Goal: Task Accomplishment & Management: Use online tool/utility

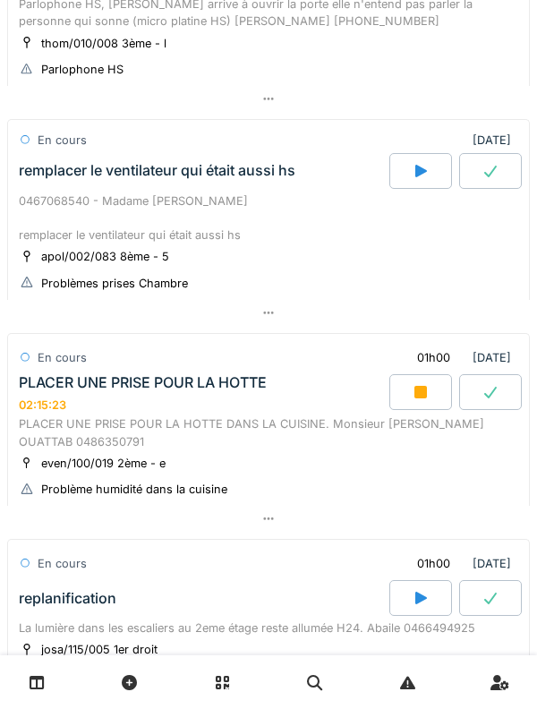
click at [63, 396] on div "PLACER UNE PRISE POUR LA HOTTE 02:15:23" at bounding box center [202, 393] width 374 height 38
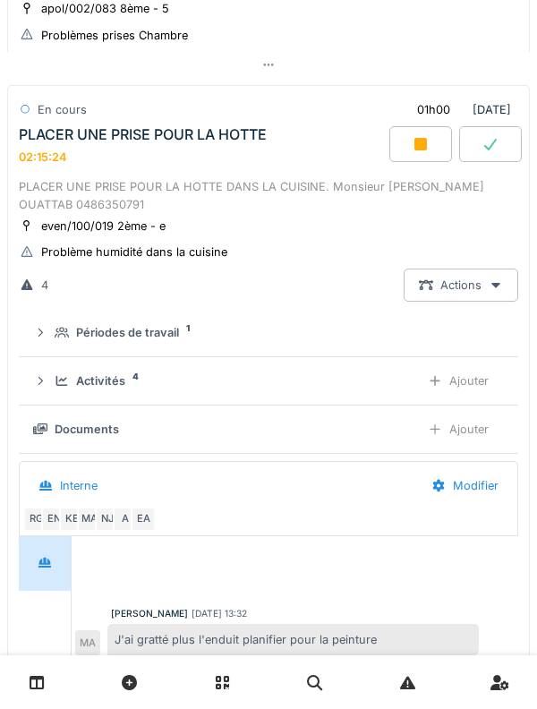
scroll to position [482, 0]
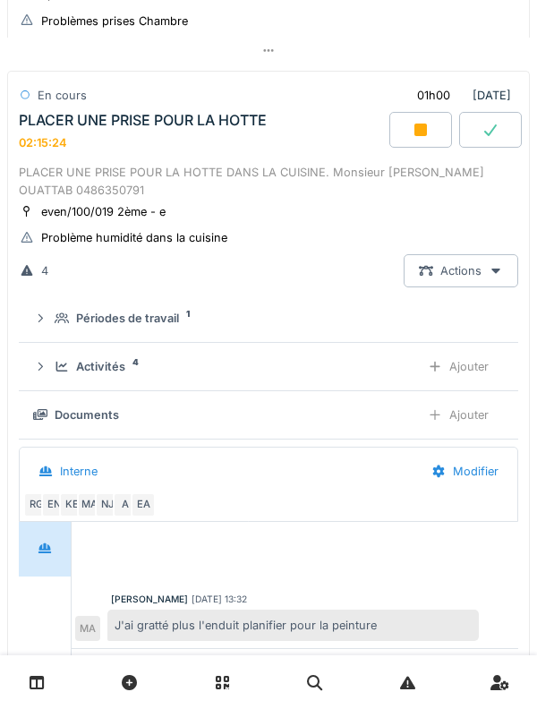
click at [56, 329] on summary "Périodes de travail 1" at bounding box center [268, 318] width 485 height 33
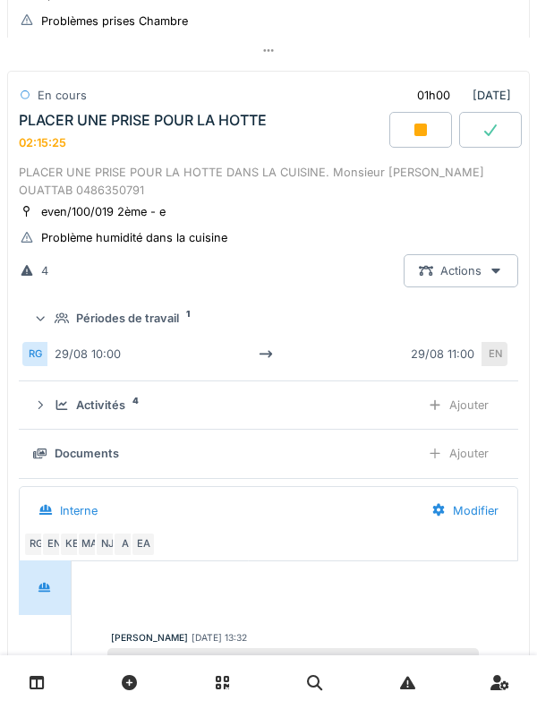
click at [56, 327] on div "Périodes de travail 1" at bounding box center [276, 318] width 442 height 17
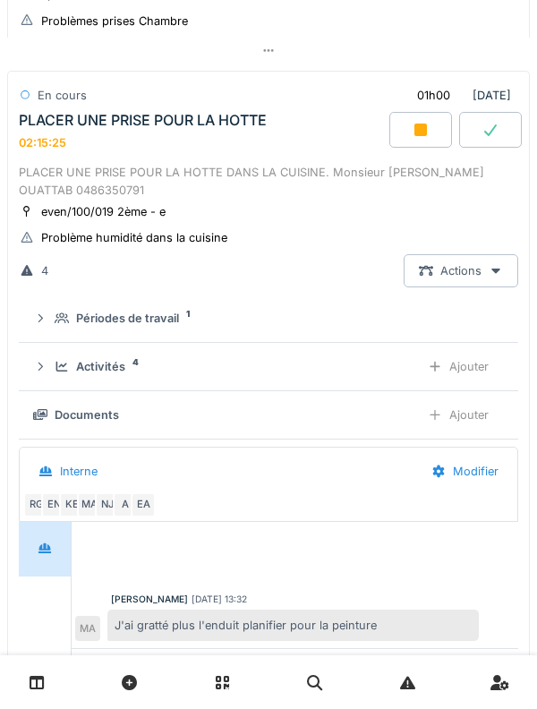
click at [41, 370] on icon at bounding box center [40, 367] width 4 height 8
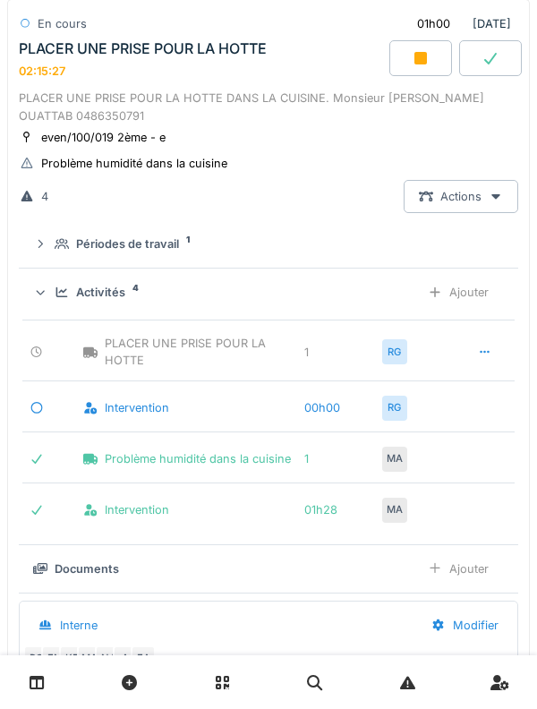
scroll to position [558, 0]
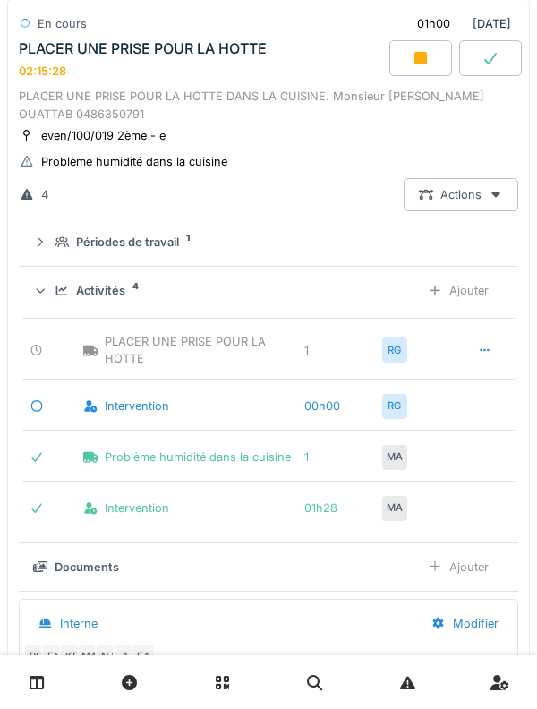
click at [28, 296] on summary "Activités 4 Ajouter" at bounding box center [268, 290] width 485 height 33
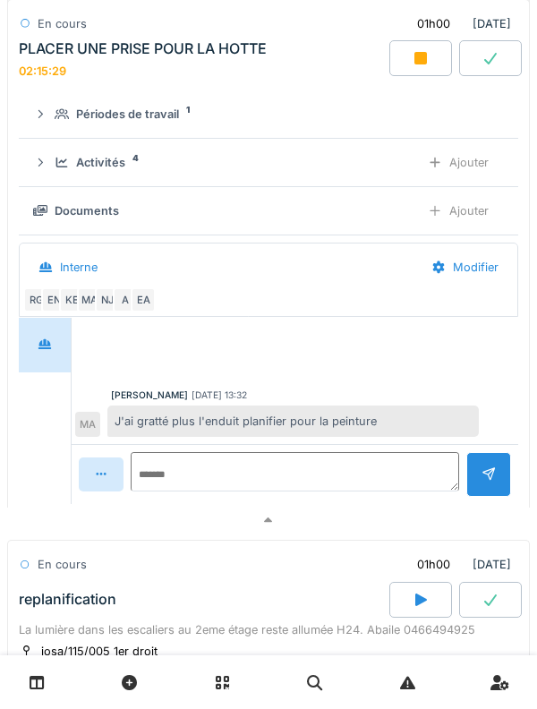
scroll to position [689, 0]
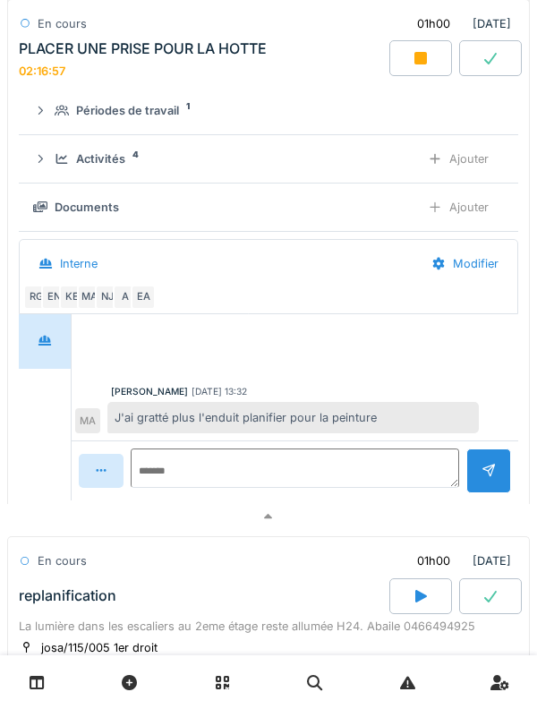
click at [66, 159] on icon at bounding box center [62, 159] width 12 height 10
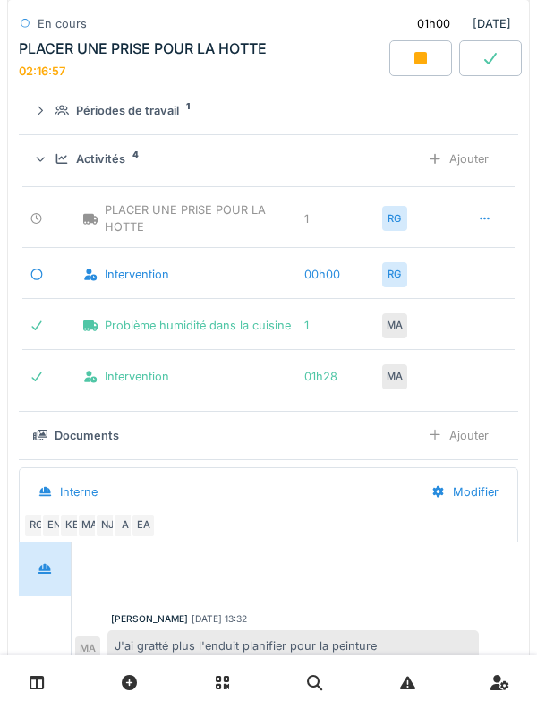
click at [484, 151] on div "Ajouter" at bounding box center [458, 158] width 91 height 33
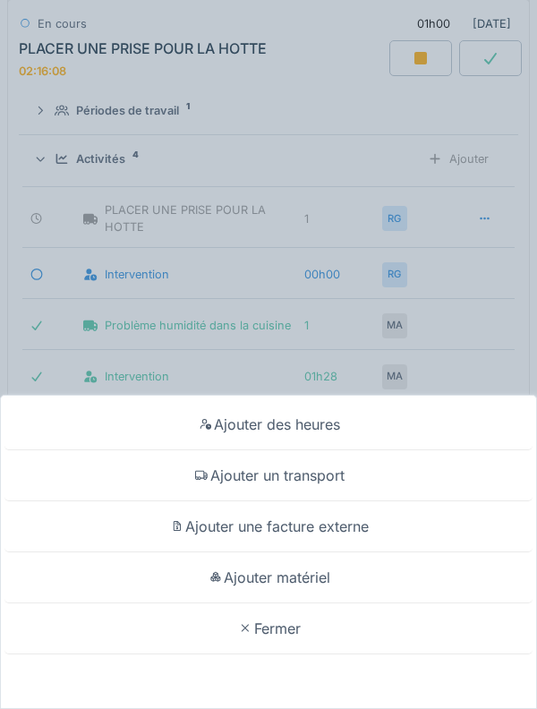
click at [364, 564] on div "Ajouter matériel" at bounding box center [268, 577] width 528 height 51
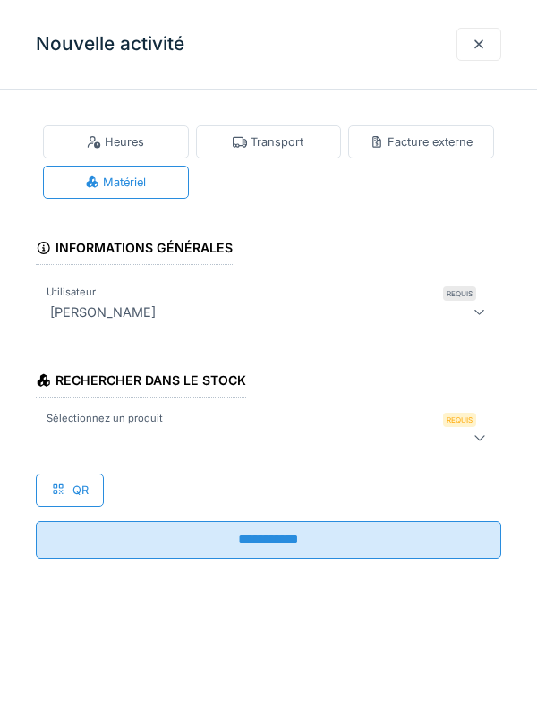
click at [217, 424] on div at bounding box center [269, 438] width 466 height 36
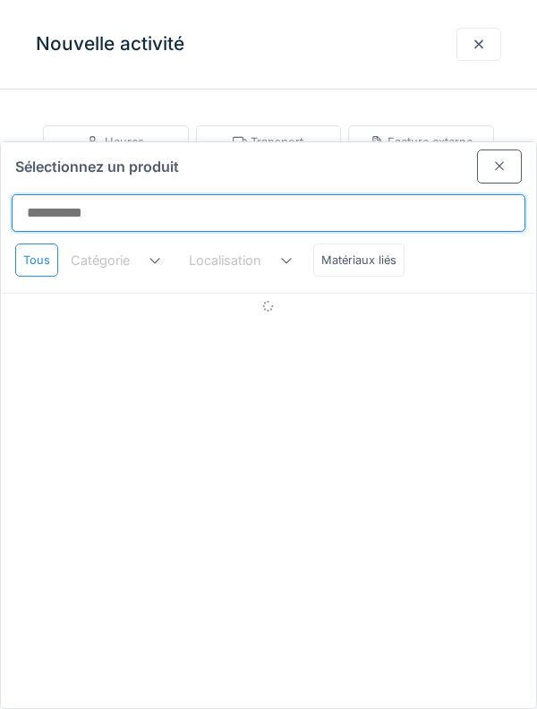
click at [295, 194] on input "Sélectionnez un produit" at bounding box center [269, 213] width 514 height 38
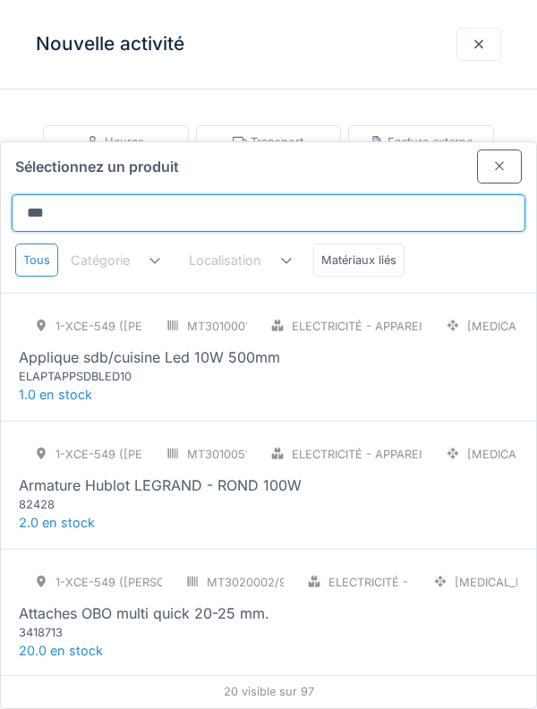
scroll to position [117, 0]
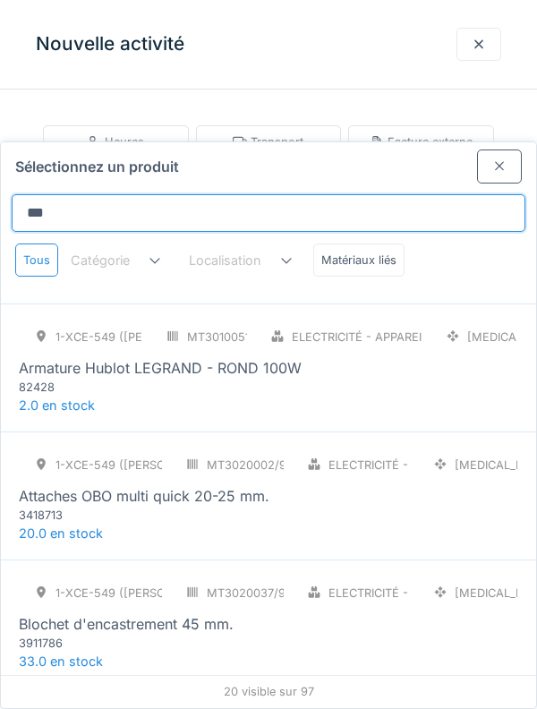
click at [394, 194] on input "***" at bounding box center [269, 213] width 514 height 38
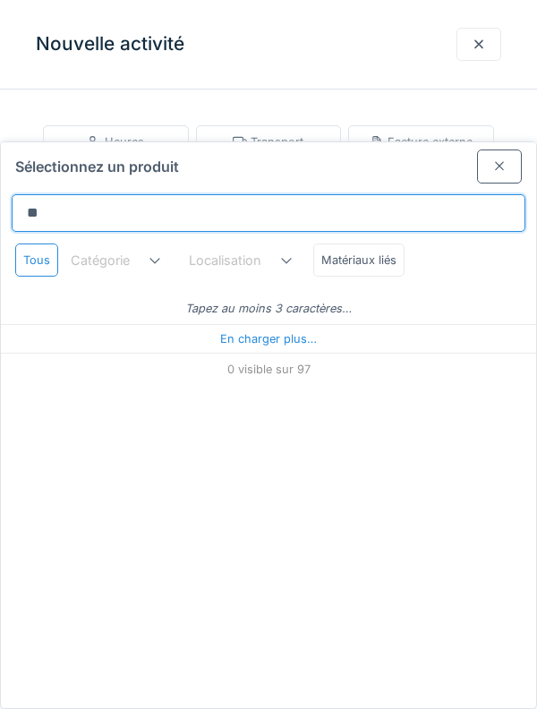
scroll to position [0, 0]
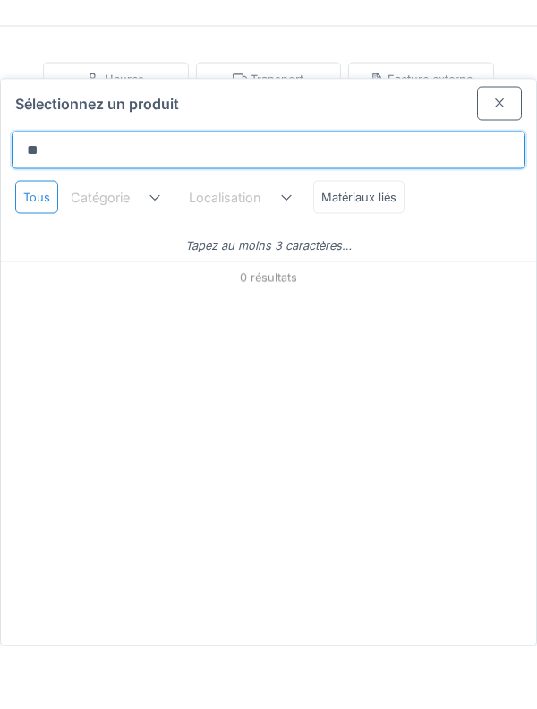
type input "*"
type input "***"
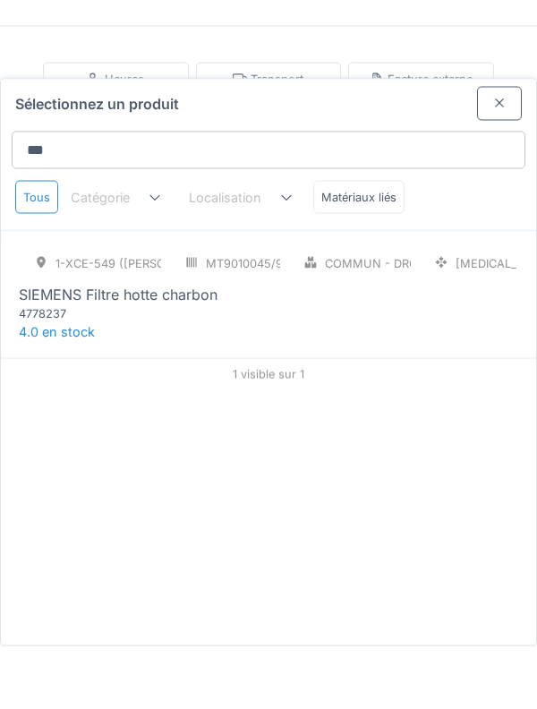
click at [437, 310] on div "1-XCE-549 (ROBERT) MT9010045/999/009 Commun - Droguerie [MEDICAL_DATA] SIEMENS …" at bounding box center [269, 347] width 500 height 75
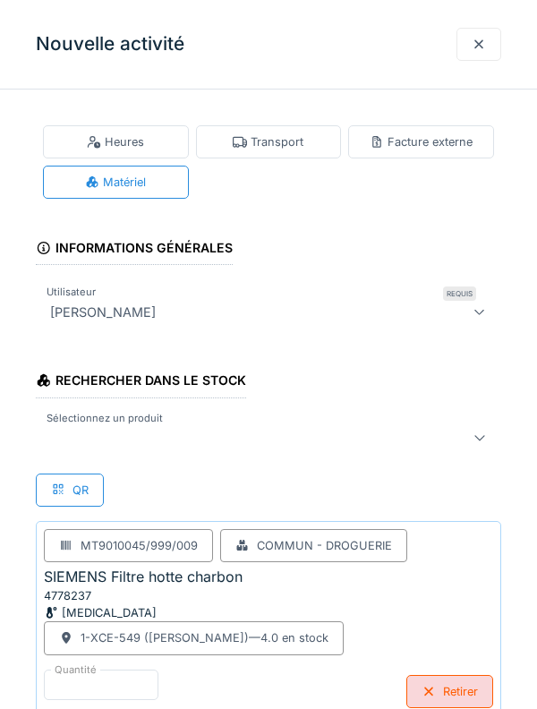
scroll to position [30, 0]
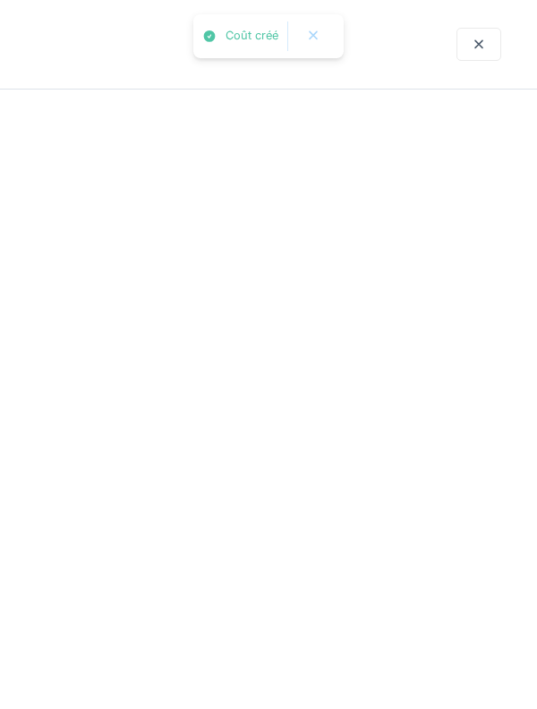
scroll to position [0, 0]
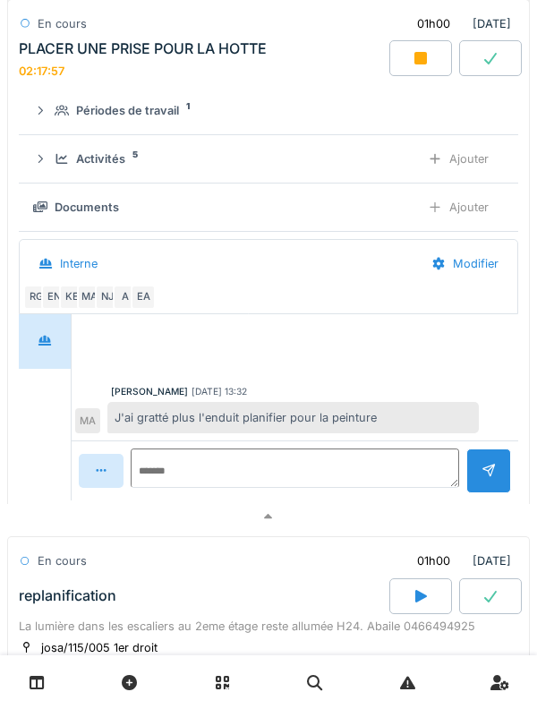
click at [142, 167] on div "Activités 5" at bounding box center [230, 158] width 351 height 17
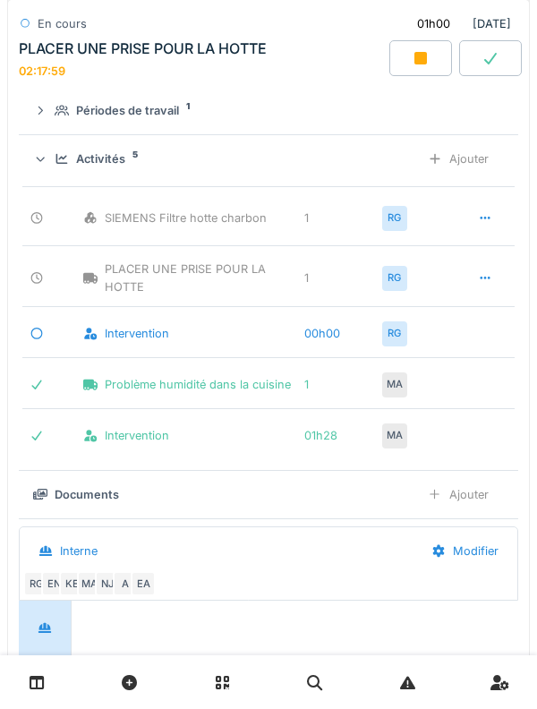
click at [481, 162] on div "Ajouter" at bounding box center [458, 158] width 91 height 33
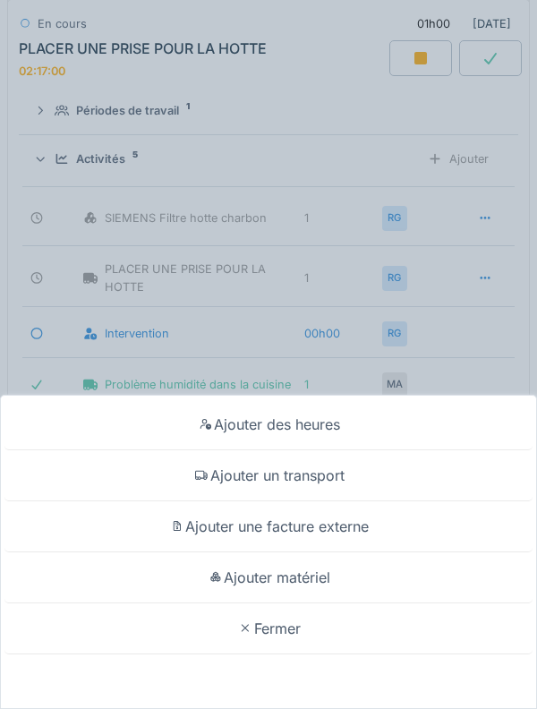
click at [372, 603] on div "Ajouter matériel" at bounding box center [268, 577] width 528 height 51
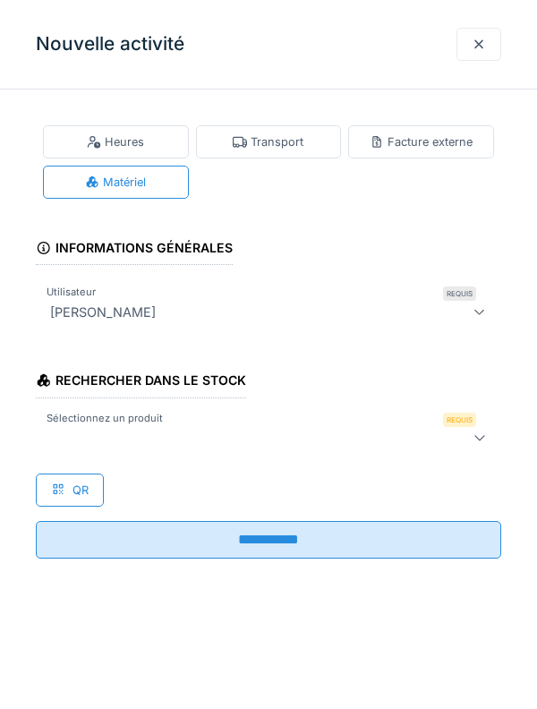
click at [260, 436] on div at bounding box center [239, 437] width 392 height 21
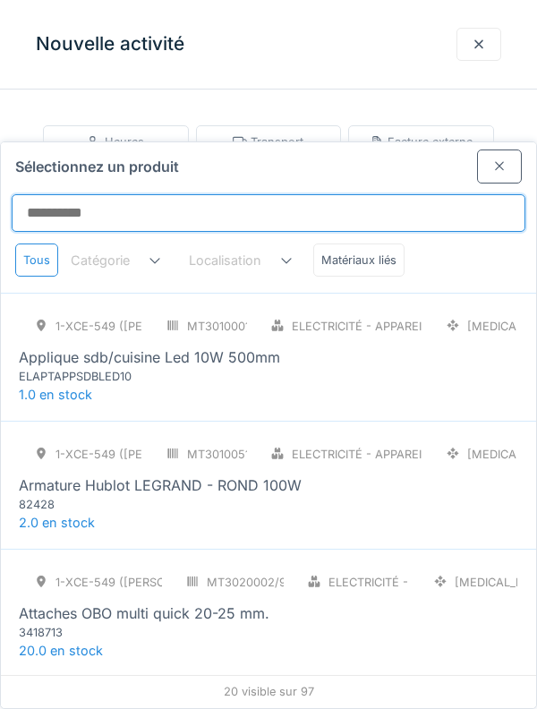
click at [274, 194] on input "Sélectionnez un produit" at bounding box center [269, 213] width 514 height 38
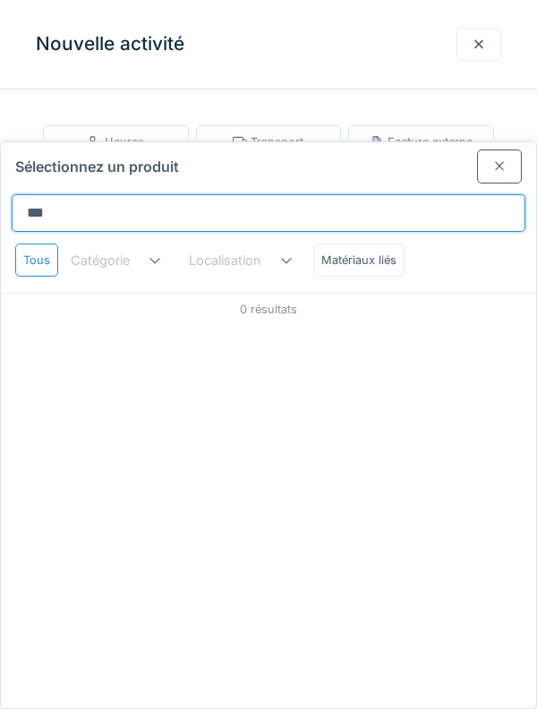
type input "****"
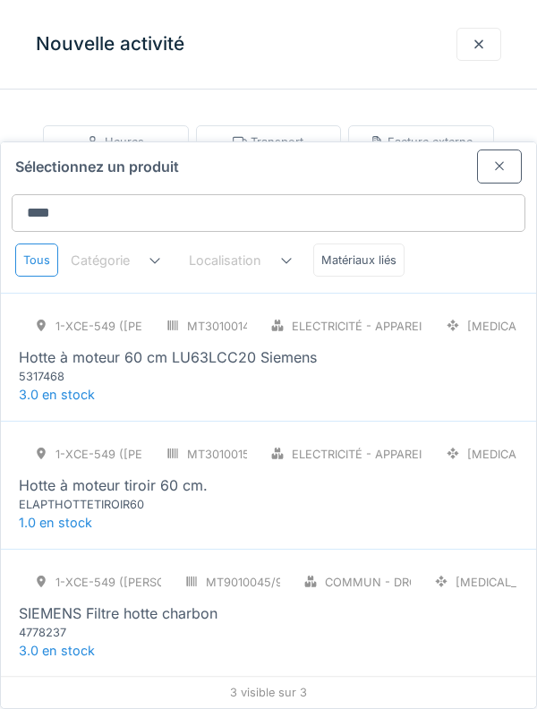
click at [449, 310] on div "1-XCE-549 (ROBERT) MT3010014/999/009 Electricité - Appareillages - terminaux [M…" at bounding box center [269, 347] width 500 height 75
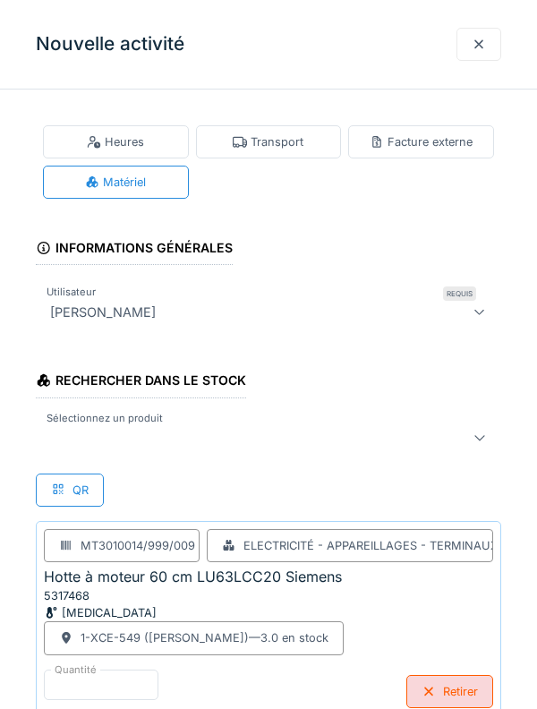
scroll to position [30, 0]
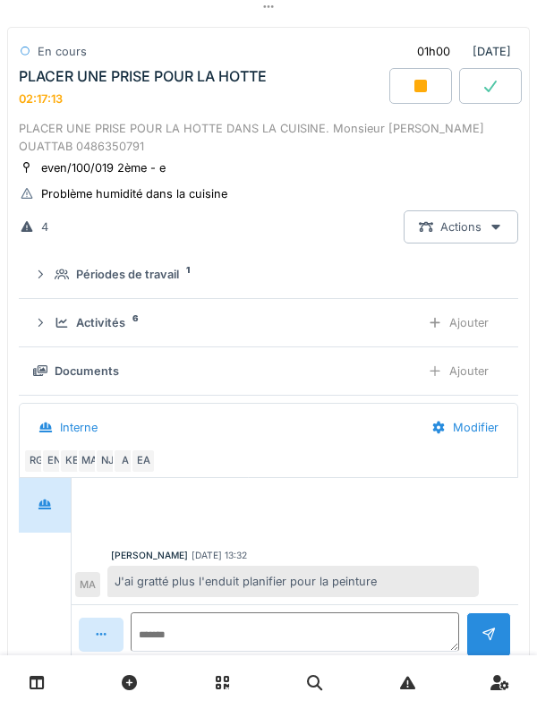
scroll to position [526, 0]
click at [123, 321] on div "Activités" at bounding box center [100, 322] width 49 height 17
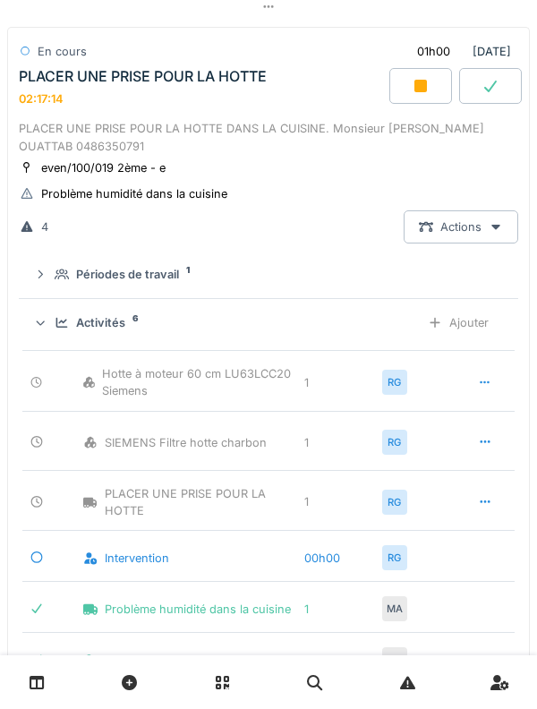
click at [484, 328] on div "Ajouter" at bounding box center [458, 322] width 91 height 33
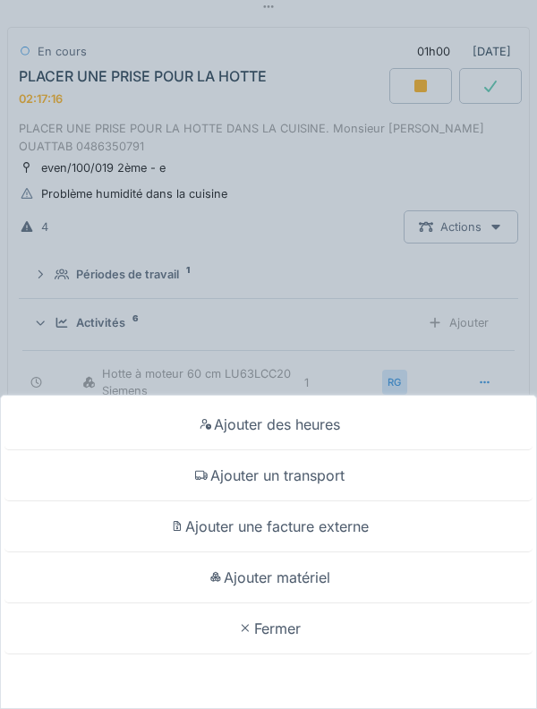
click at [391, 603] on div "Ajouter matériel" at bounding box center [268, 577] width 528 height 51
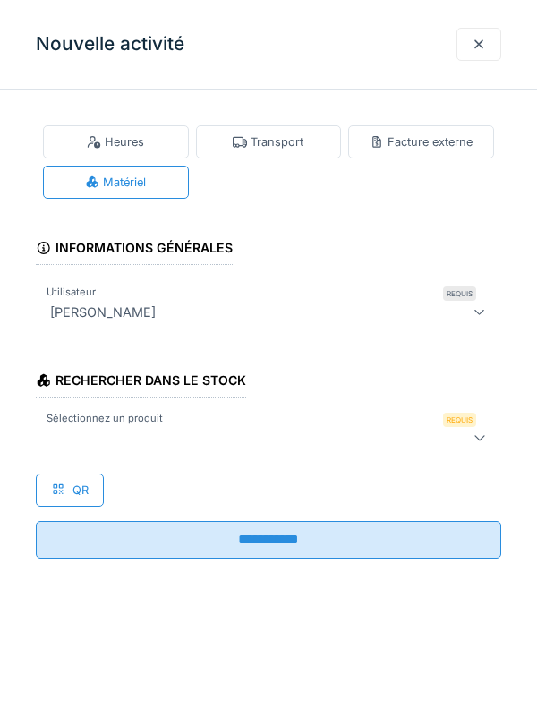
click at [281, 423] on div at bounding box center [269, 438] width 466 height 36
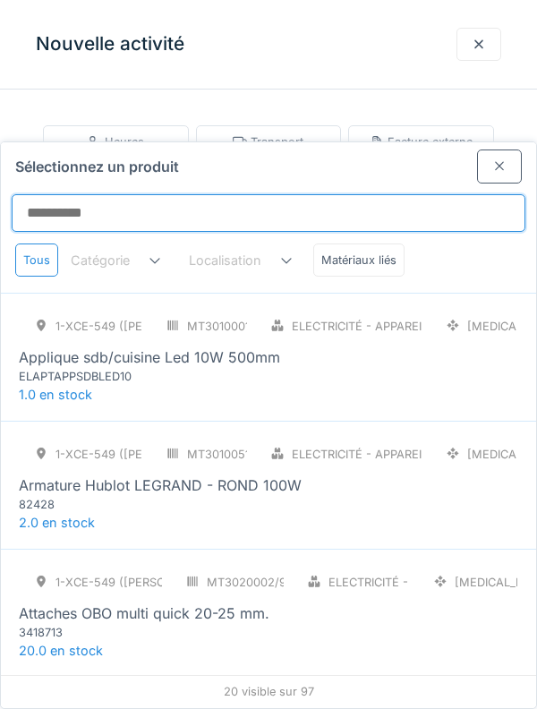
click at [293, 194] on input "Sélectionnez un produit" at bounding box center [269, 213] width 514 height 38
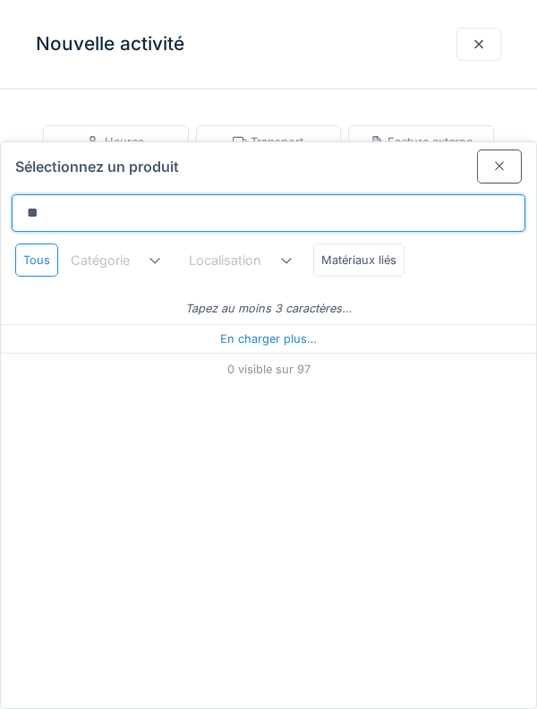
type input "***"
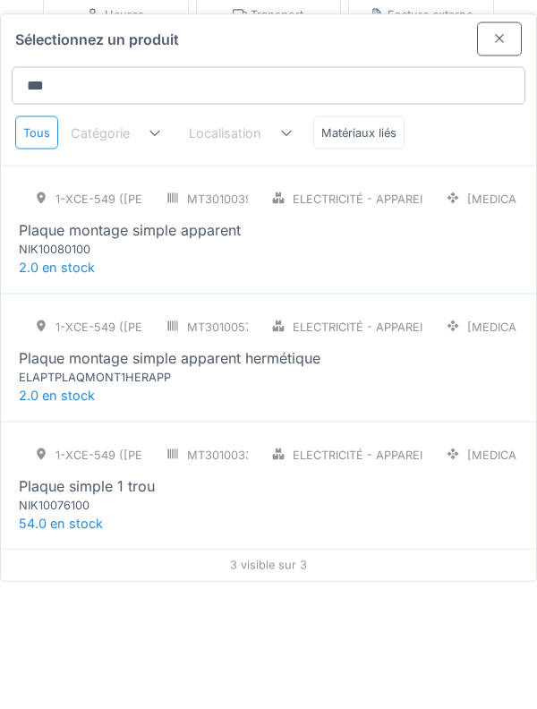
click at [464, 321] on div "1-XCE-549 (ROBERT) MT3010039/999/009 Electricité - Appareillages - terminaux [M…" at bounding box center [268, 357] width 535 height 128
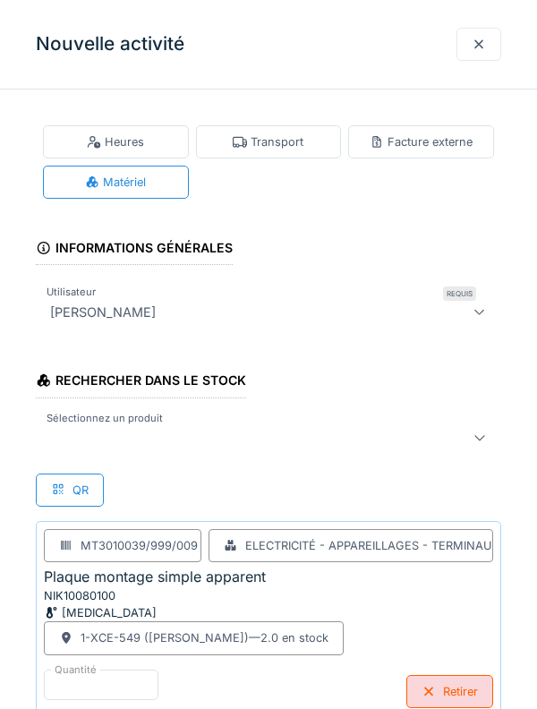
scroll to position [30, 0]
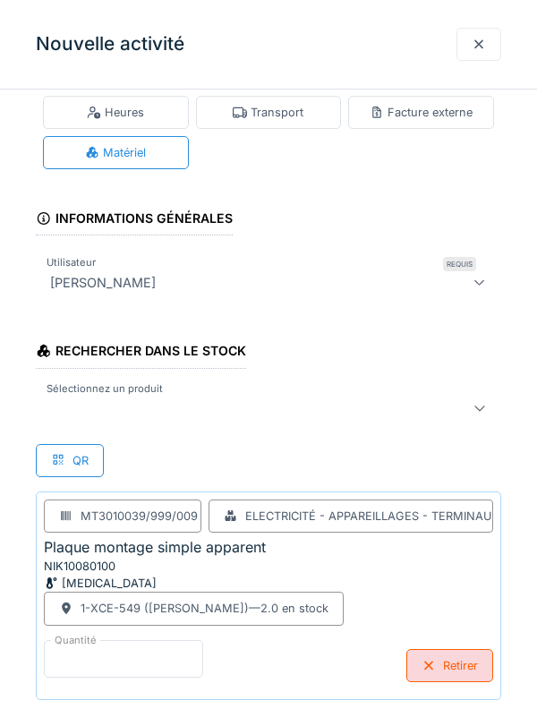
click at [150, 660] on input "*" at bounding box center [123, 659] width 159 height 38
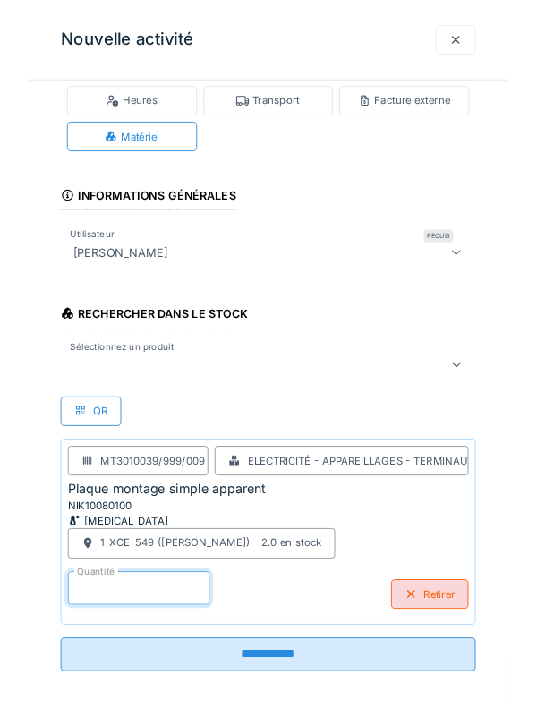
scroll to position [86, 0]
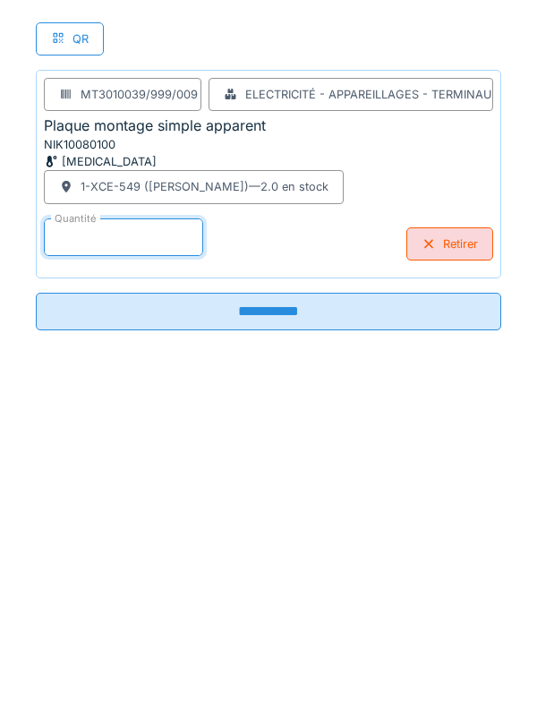
type input "*"
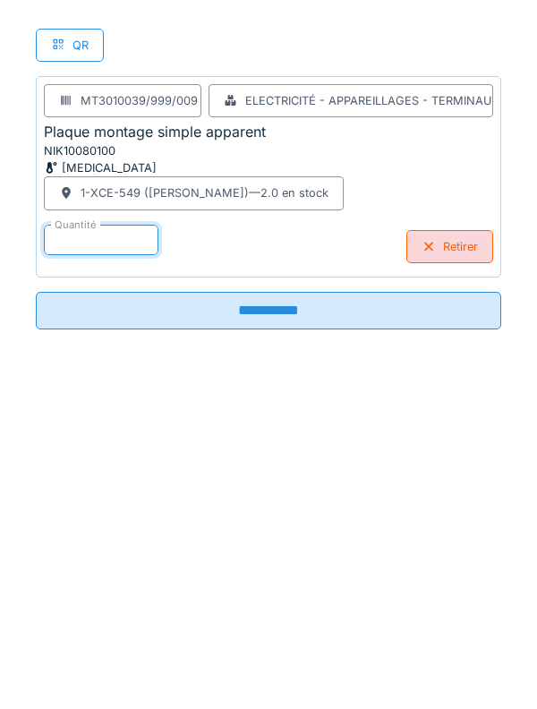
click at [406, 637] on input "**********" at bounding box center [269, 640] width 466 height 38
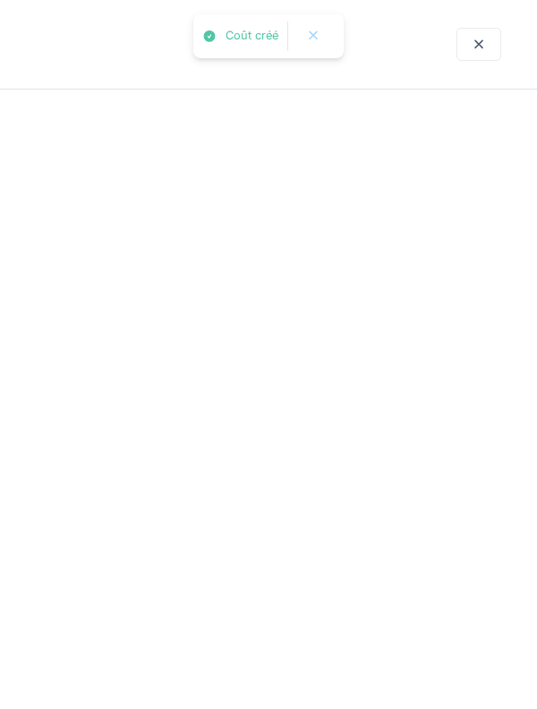
scroll to position [0, 0]
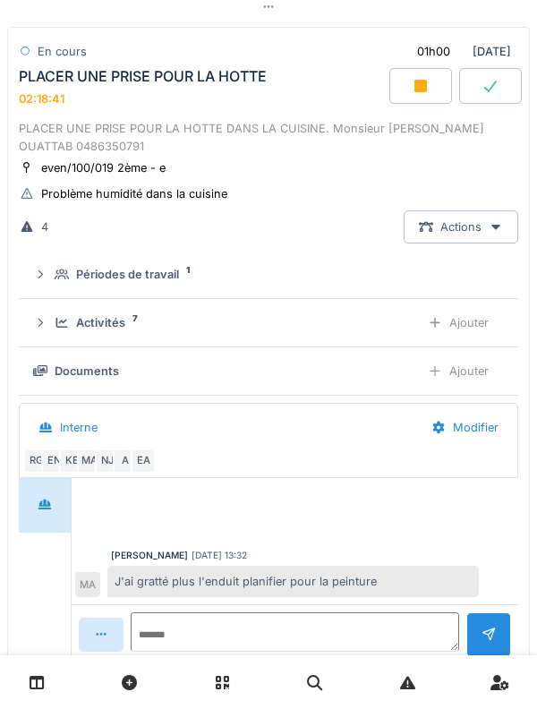
click at [144, 320] on div "Activités 7" at bounding box center [230, 322] width 351 height 17
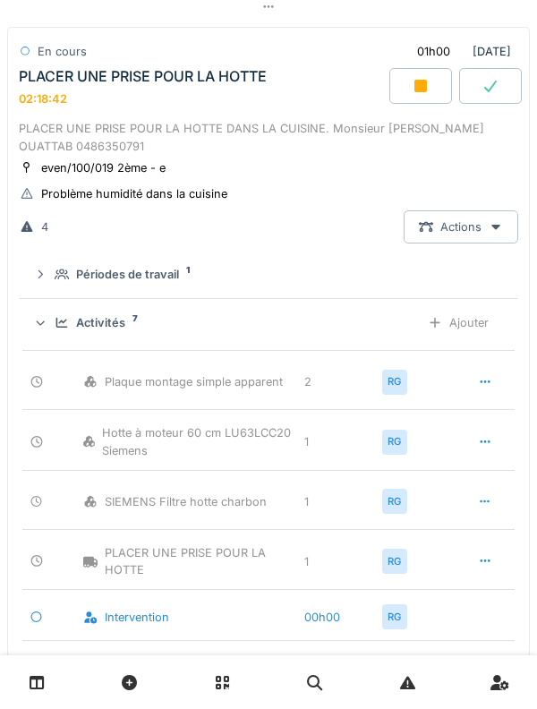
click at [482, 325] on div "Ajouter" at bounding box center [458, 322] width 91 height 33
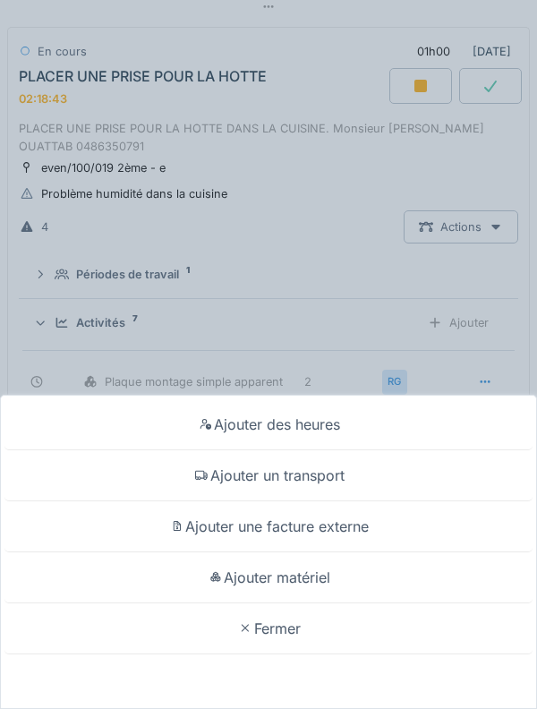
click at [403, 575] on div "Ajouter matériel" at bounding box center [268, 577] width 528 height 51
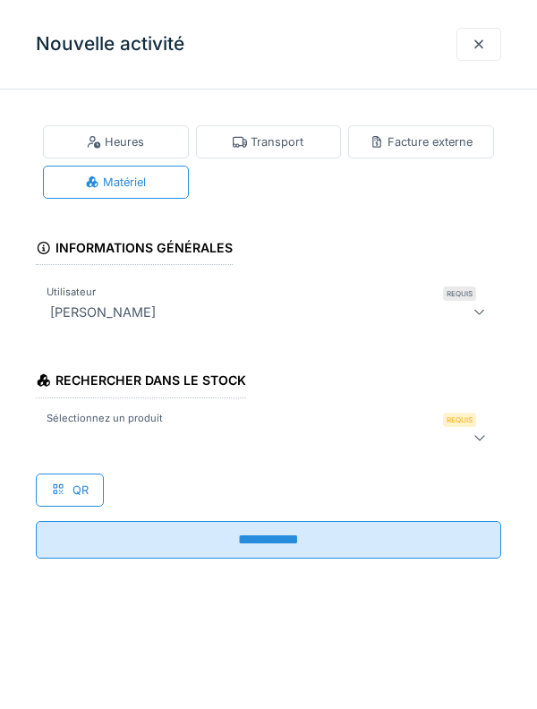
click at [399, 431] on div at bounding box center [239, 437] width 392 height 21
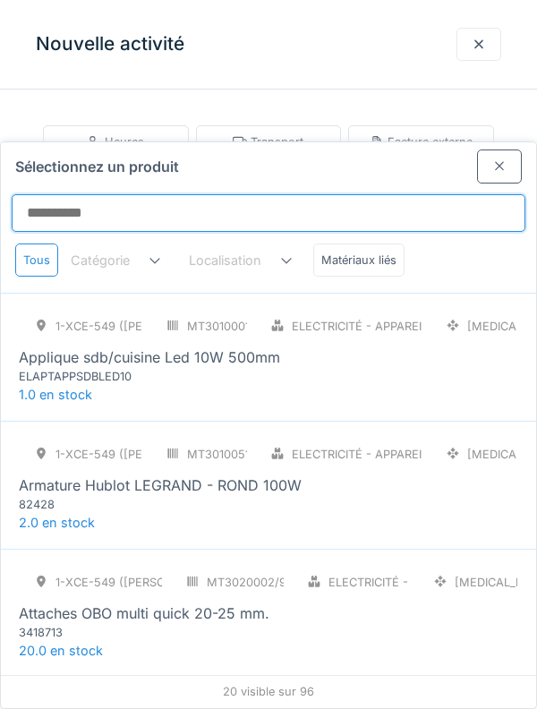
click at [314, 194] on input "Sélectionnez un produit" at bounding box center [269, 213] width 514 height 38
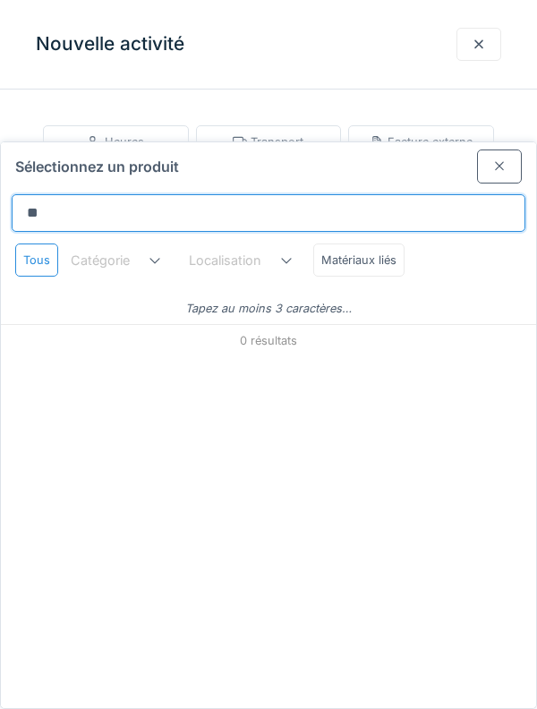
type input "***"
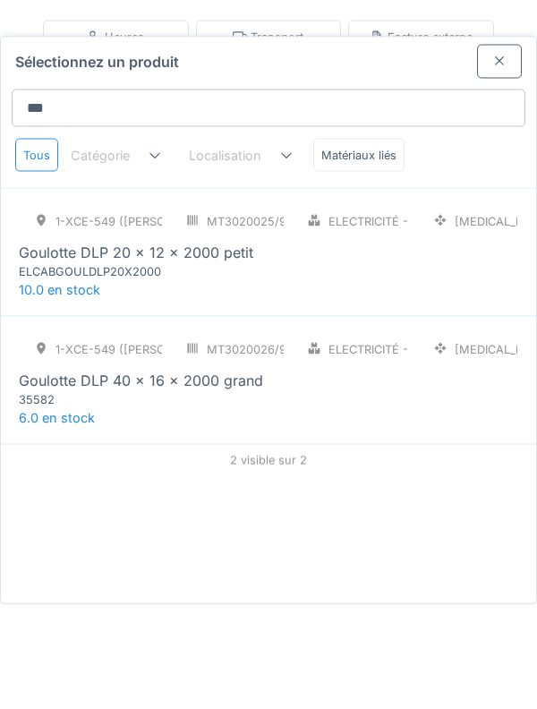
click at [437, 322] on div "1-XCE-549 (ROBERT) MT3020025/999/009 Electricité - Câbles [MEDICAL_DATA] Goulot…" at bounding box center [268, 357] width 535 height 128
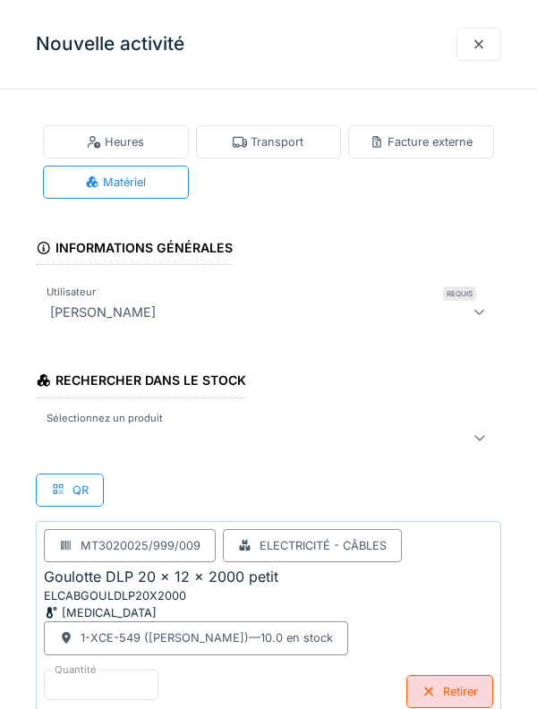
scroll to position [30, 0]
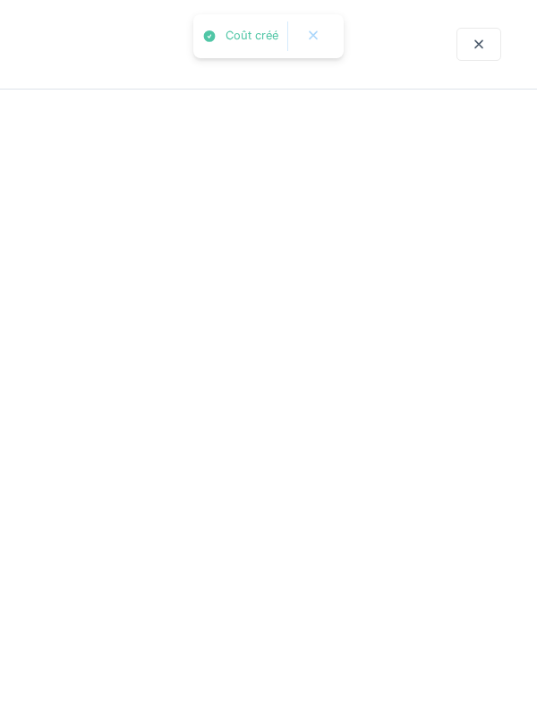
scroll to position [0, 0]
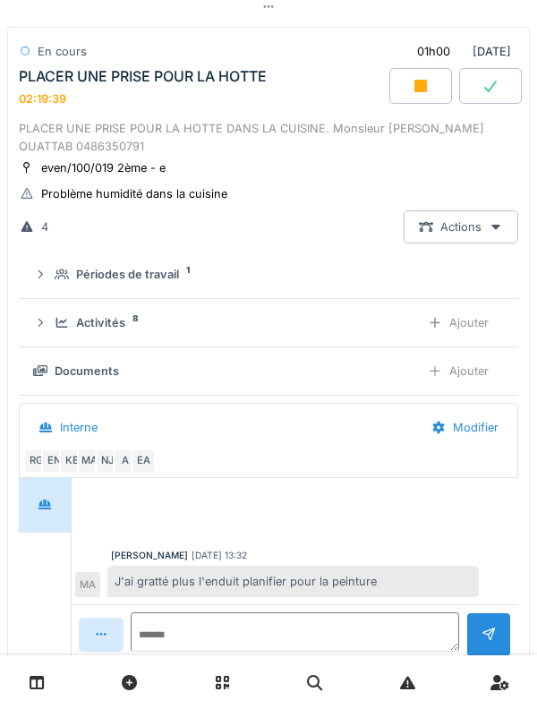
click at [133, 335] on div "Activités 8 Ajouter" at bounding box center [268, 322] width 471 height 33
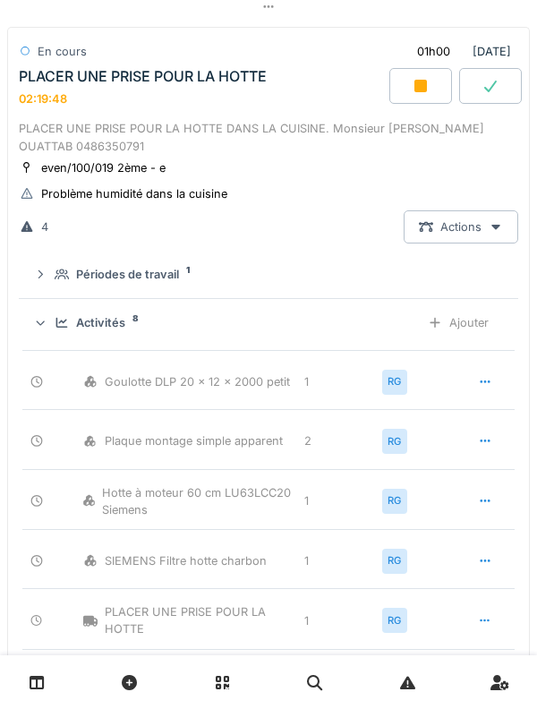
click at [479, 325] on div "Ajouter" at bounding box center [458, 322] width 91 height 33
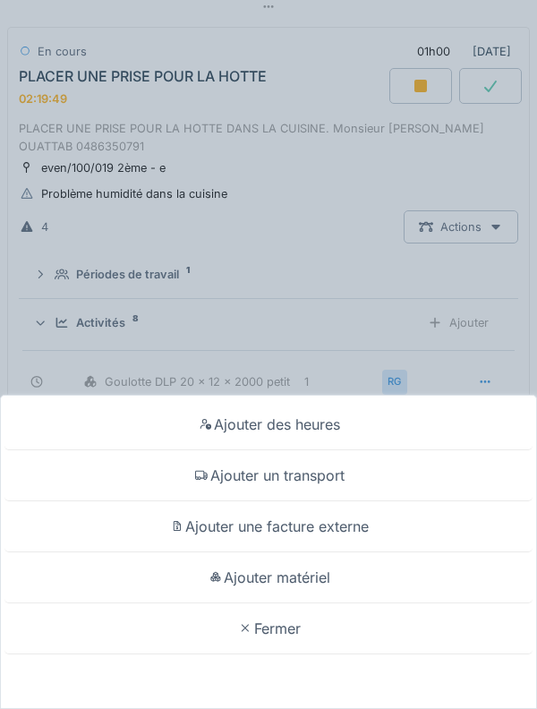
click at [377, 450] on div "Ajouter des heures" at bounding box center [268, 424] width 528 height 51
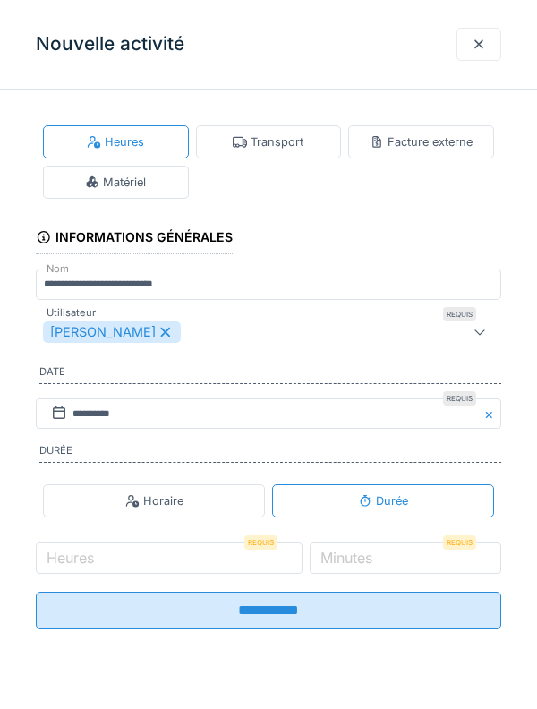
click at [158, 184] on div "Matériel" at bounding box center [116, 182] width 146 height 33
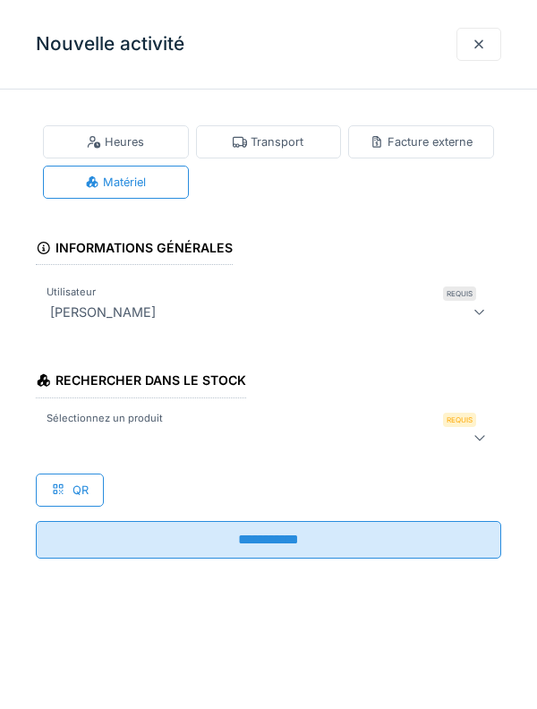
click at [321, 449] on div at bounding box center [269, 438] width 466 height 36
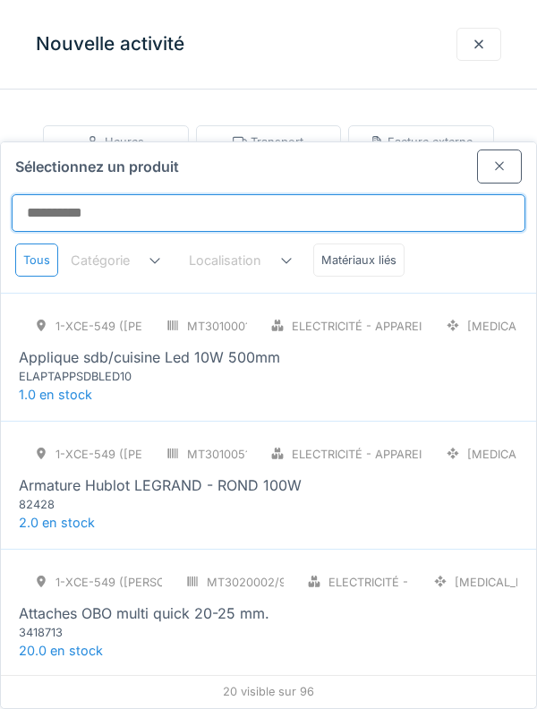
click at [366, 194] on input "Sélectionnez un produit" at bounding box center [269, 213] width 514 height 38
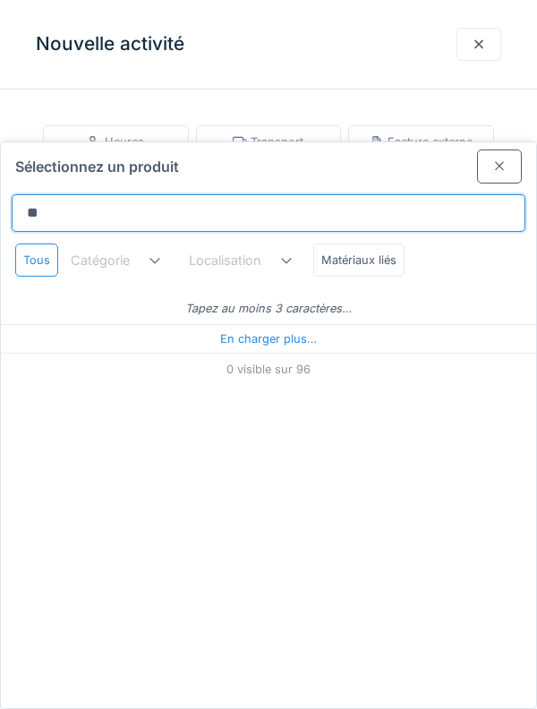
type input "***"
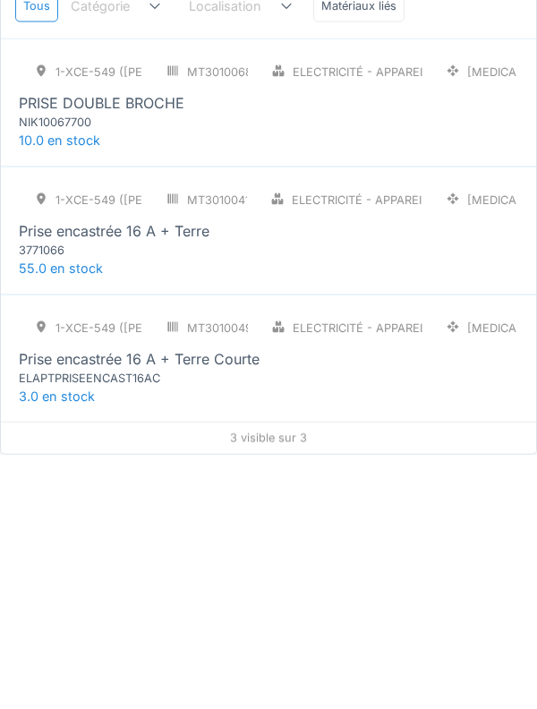
click at [414, 566] on div "1-XCE-549 (ROBERT) MT3010049/999/009 Electricité - Appareillages - terminaux [M…" at bounding box center [269, 603] width 500 height 75
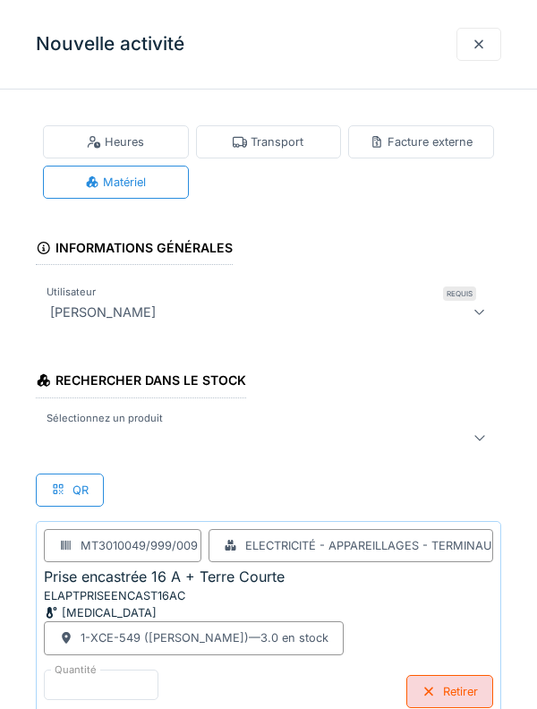
click at [355, 443] on div at bounding box center [239, 437] width 392 height 21
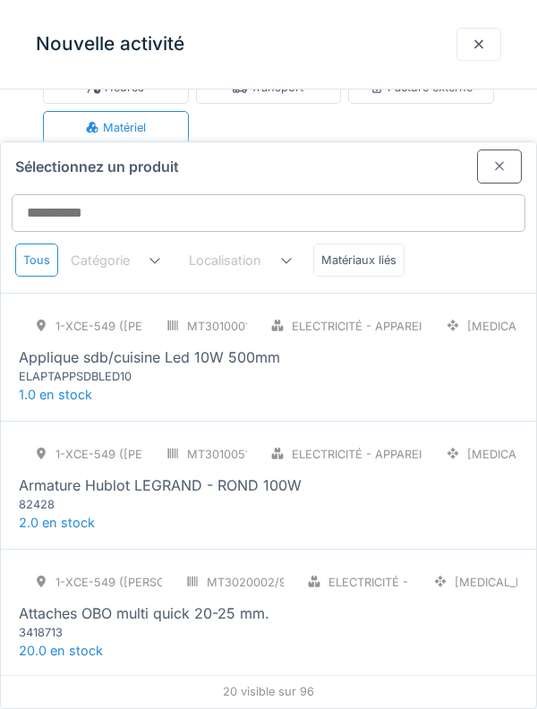
scroll to position [82, 0]
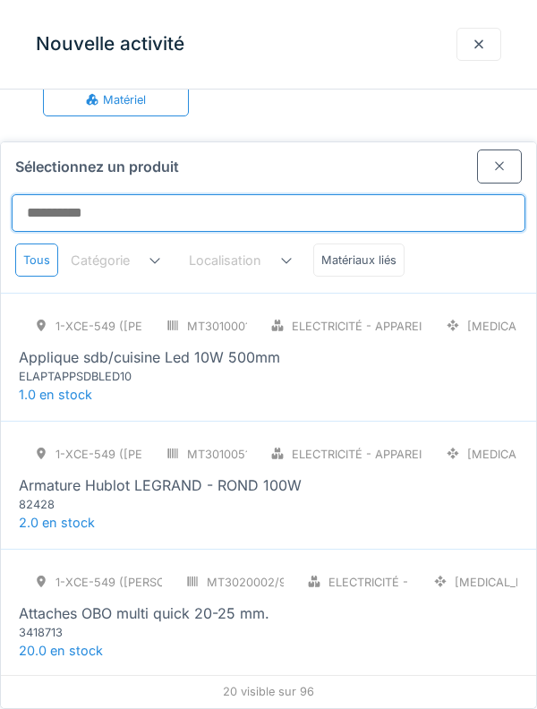
click at [355, 194] on input "Sélectionnez un produit" at bounding box center [269, 213] width 514 height 38
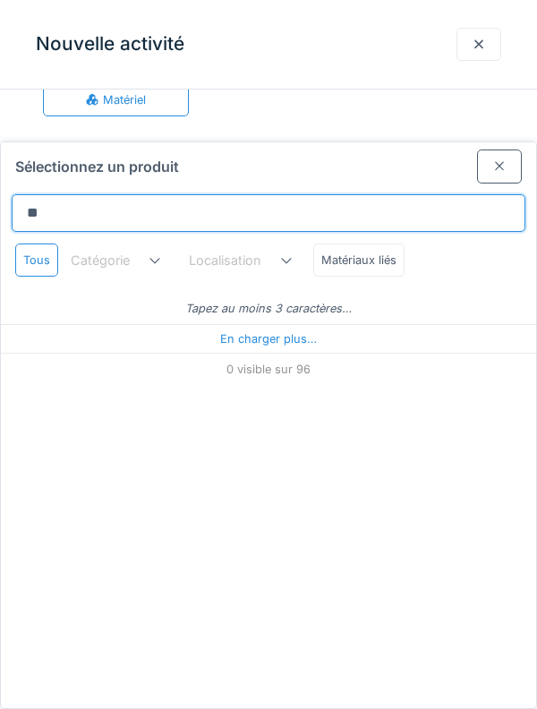
type input "***"
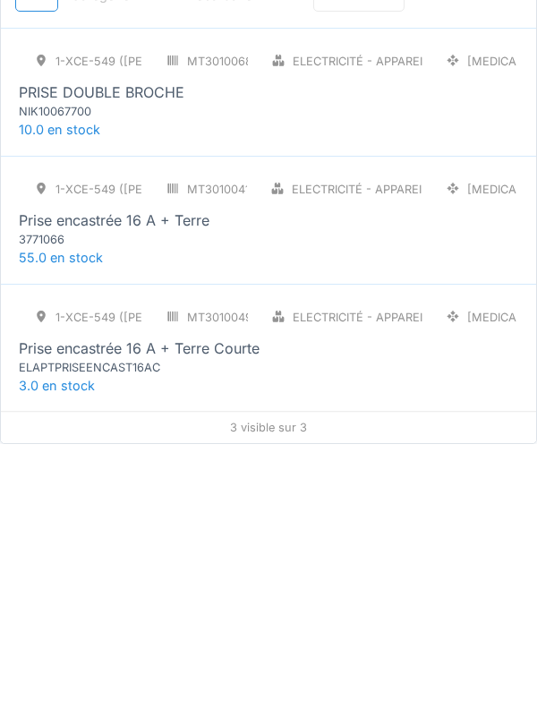
click at [446, 445] on div "1-XCE-549 (ROBERT) MT3010041/999/009 Electricité - Appareillages - terminaux [M…" at bounding box center [268, 485] width 535 height 128
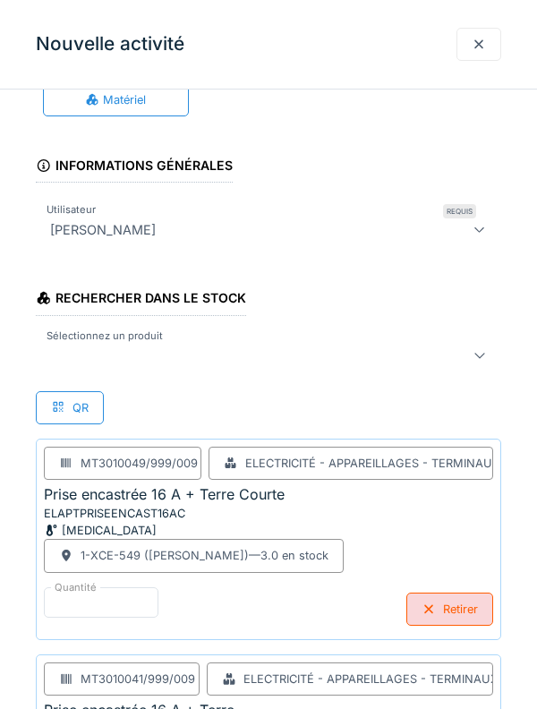
scroll to position [245, 0]
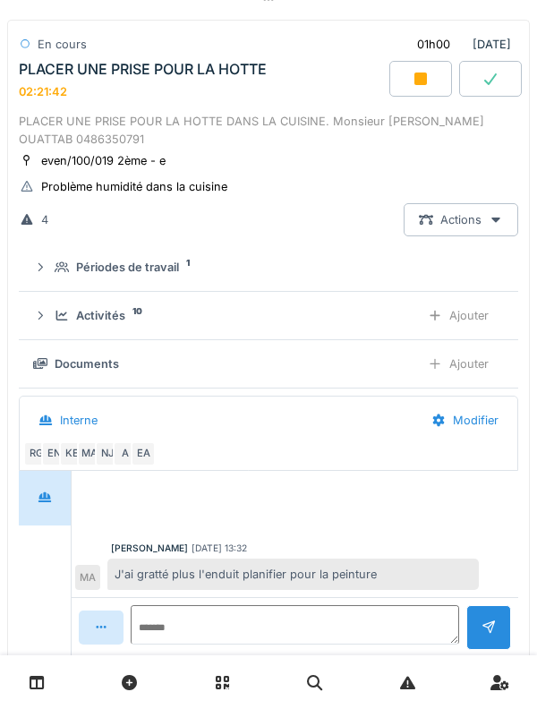
scroll to position [526, 0]
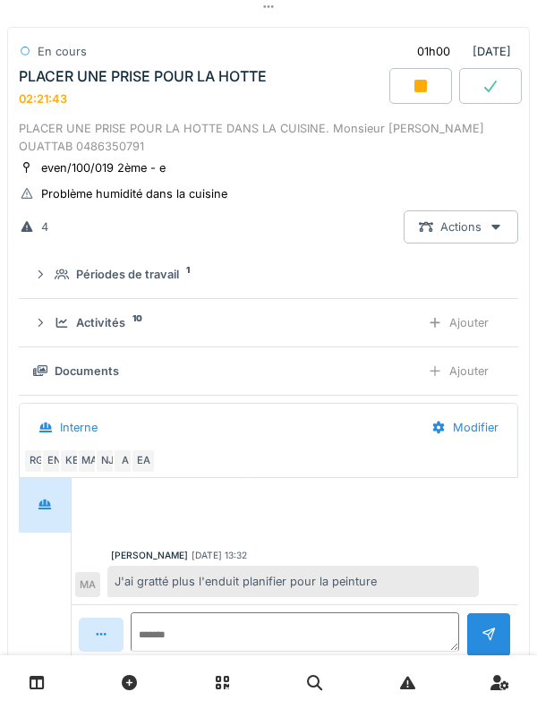
click at [57, 379] on div "Documents" at bounding box center [87, 371] width 64 height 17
click at [477, 382] on div "Ajouter" at bounding box center [458, 371] width 91 height 33
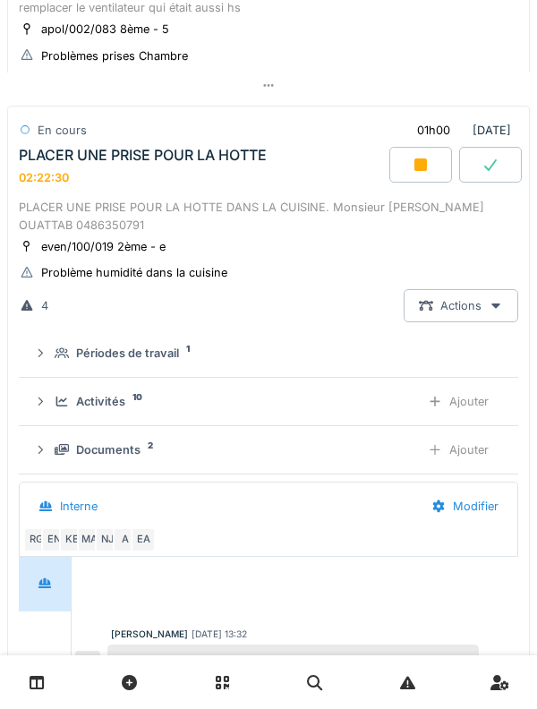
scroll to position [446, 0]
click at [50, 150] on div "PLACER UNE PRISE POUR LA HOTTE" at bounding box center [143, 156] width 248 height 17
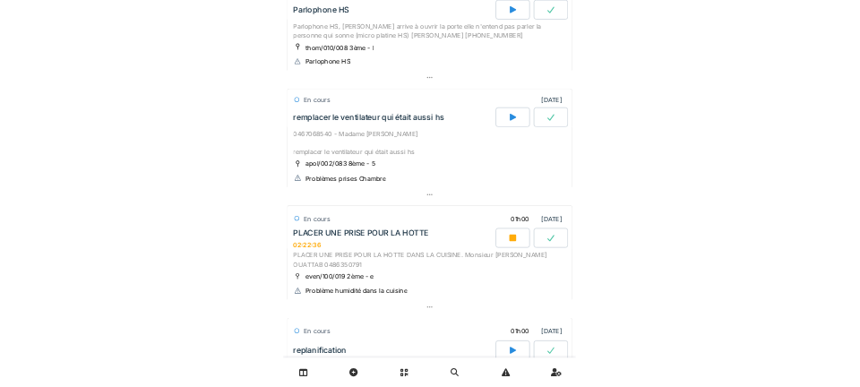
scroll to position [178, 0]
